Goal: Task Accomplishment & Management: Use online tool/utility

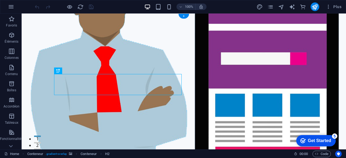
click at [302, 58] on figure at bounding box center [184, 94] width 324 height 163
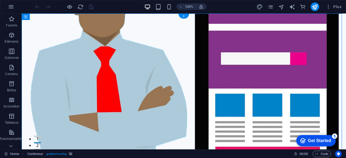
click at [302, 58] on figure at bounding box center [184, 94] width 324 height 163
click at [328, 76] on figure at bounding box center [184, 94] width 324 height 163
select select "header"
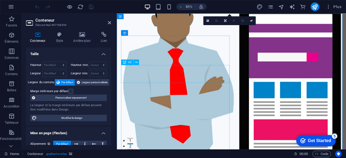
click at [288, 73] on figure at bounding box center [251, 94] width 269 height 163
click at [207, 19] on icon at bounding box center [207, 20] width 2 height 3
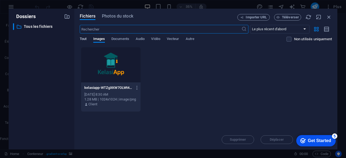
click at [85, 41] on span "Tout" at bounding box center [83, 40] width 7 height 8
click at [116, 78] on div at bounding box center [110, 64] width 59 height 35
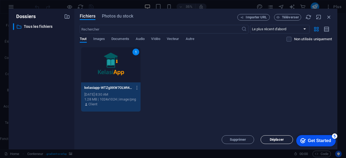
click at [276, 138] on span "Déplacer" at bounding box center [276, 139] width 14 height 3
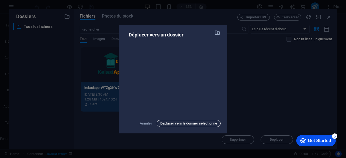
click at [207, 123] on span "Déplacer vers le dossier sélectionné" at bounding box center [188, 123] width 57 height 6
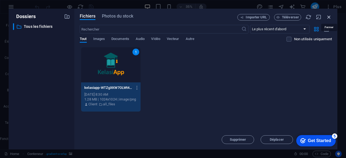
click at [327, 15] on icon "button" at bounding box center [329, 17] width 6 height 6
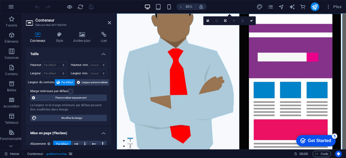
click at [319, 59] on figure at bounding box center [251, 94] width 269 height 163
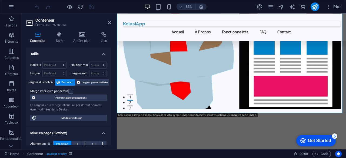
scroll to position [45, 0]
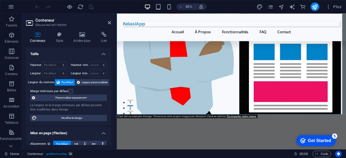
drag, startPoint x: 354, startPoint y: 116, endPoint x: 355, endPoint y: 127, distance: 11.1
click at [345, 127] on figure at bounding box center [251, 50] width 269 height 163
click at [82, 35] on icon at bounding box center [81, 34] width 25 height 5
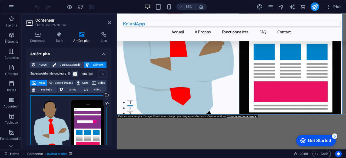
click at [87, 120] on div "Glissez les fichiers ici, cliquez pour choisir les fichiers ou sélectionnez les…" at bounding box center [68, 130] width 76 height 70
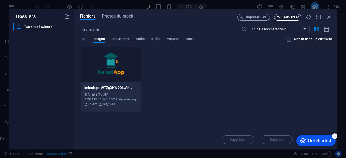
click at [285, 19] on span "Téléverser" at bounding box center [290, 17] width 17 height 3
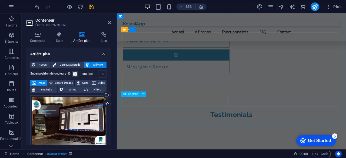
scroll to position [954, 0]
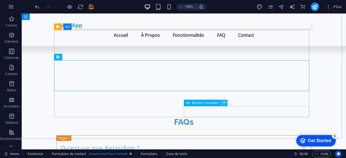
click at [224, 103] on icon at bounding box center [224, 103] width 3 height 6
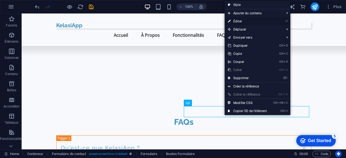
click at [232, 21] on link "⏎ Éditer" at bounding box center [246, 21] width 45 height 8
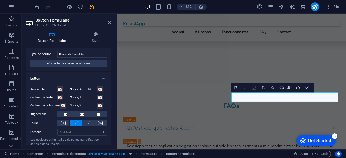
scroll to position [8, 0]
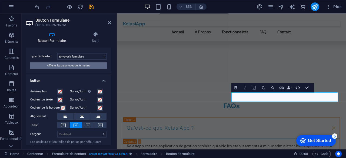
click at [77, 66] on span "Afficher les paramètres du formulaire" at bounding box center [68, 65] width 43 height 6
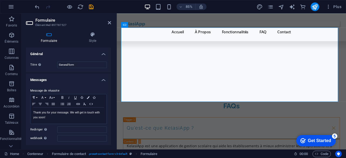
scroll to position [0, 0]
click at [73, 65] on input "General form" at bounding box center [81, 65] width 49 height 6
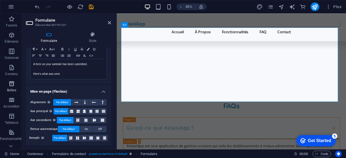
scroll to position [123, 0]
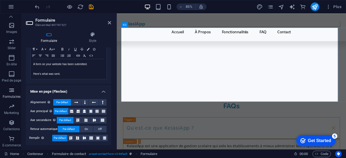
type input "Contact"
click at [12, 89] on icon "button" at bounding box center [11, 90] width 6 height 6
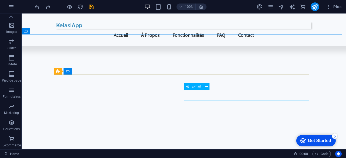
scroll to position [910, 0]
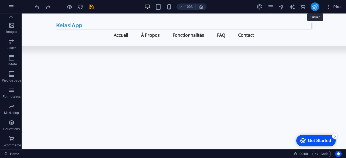
click at [317, 8] on icon "publish" at bounding box center [314, 7] width 6 height 6
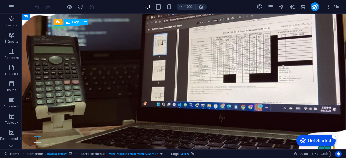
click at [71, 22] on div "Logo" at bounding box center [72, 22] width 18 height 6
click at [85, 20] on icon at bounding box center [85, 22] width 3 height 6
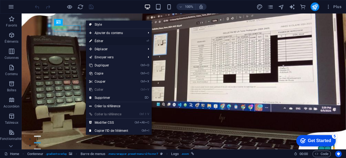
click at [98, 41] on link "⏎ Éditer" at bounding box center [108, 41] width 45 height 8
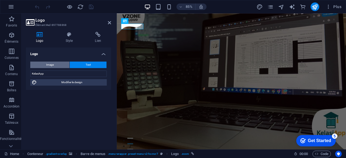
click at [51, 64] on span "Image" at bounding box center [50, 65] width 8 height 6
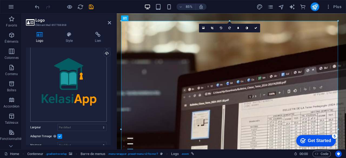
scroll to position [26, 0]
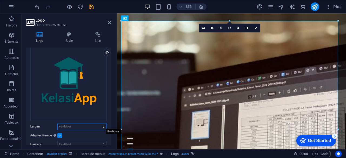
click at [82, 123] on select "Par défaut auto px rem % em vh vw" at bounding box center [82, 126] width 49 height 6
select select "px"
click at [98, 123] on select "Par défaut auto px rem % em vh vw" at bounding box center [82, 126] width 49 height 6
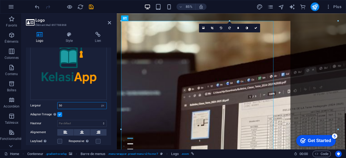
scroll to position [55, 0]
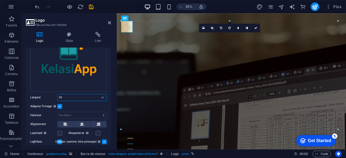
type input "50"
click at [77, 106] on div "Adapter l'image Adapter automatiquement l'image à une largeur et une hauteur fi…" at bounding box center [68, 106] width 76 height 6
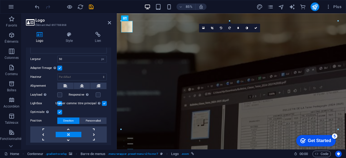
scroll to position [107, 0]
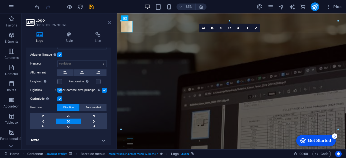
click at [109, 23] on icon at bounding box center [109, 23] width 3 height 4
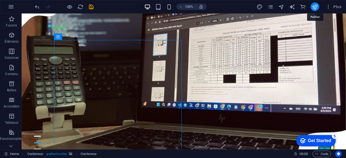
click at [315, 8] on icon "publish" at bounding box center [314, 7] width 6 height 6
